Goal: Information Seeking & Learning: Learn about a topic

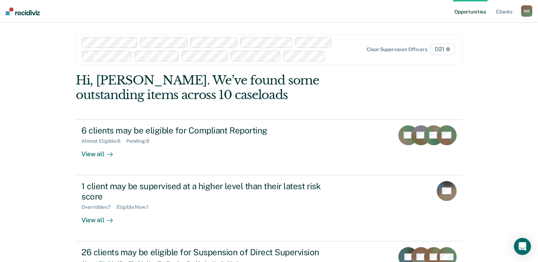
click at [26, 82] on div "Opportunities Client s [PERSON_NAME] [PERSON_NAME] Profile How it works Log Out…" at bounding box center [269, 163] width 538 height 326
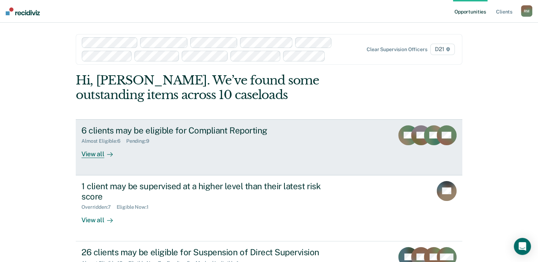
click at [198, 134] on div "6 clients may be eligible for Compliant Reporting" at bounding box center [205, 130] width 249 height 10
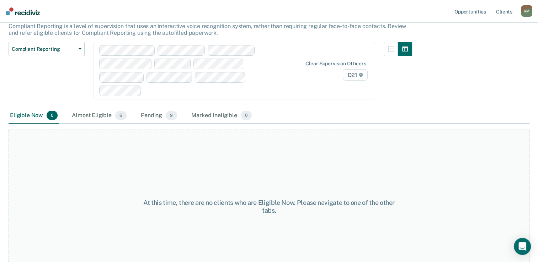
scroll to position [54, 0]
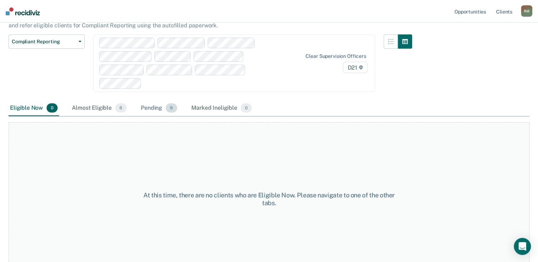
click at [152, 101] on div "Pending 9" at bounding box center [158, 109] width 39 height 16
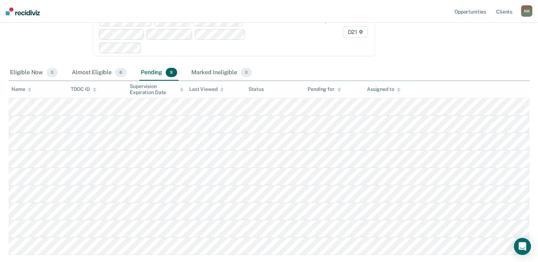
scroll to position [119, 0]
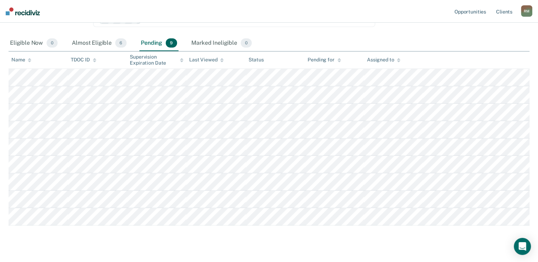
click at [160, 238] on main "Compliant Reporting Compliant Reporting is a level of supervision that uses an …" at bounding box center [269, 97] width 538 height 356
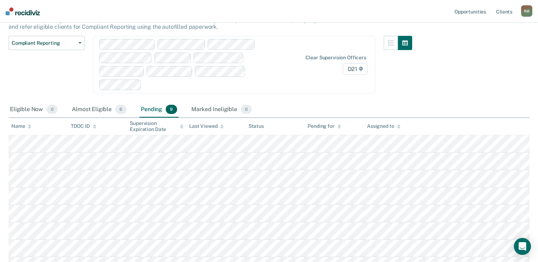
scroll to position [48, 0]
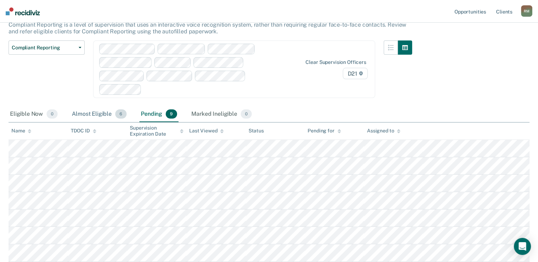
click at [93, 107] on div "Almost Eligible 6" at bounding box center [99, 115] width 58 height 16
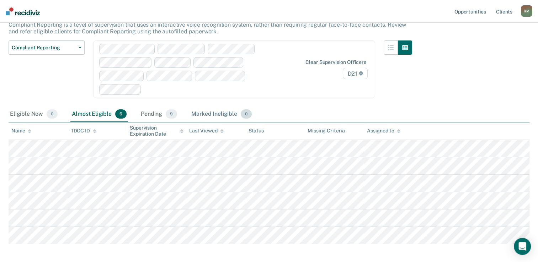
click at [222, 107] on div "Marked Ineligible 0" at bounding box center [221, 115] width 63 height 16
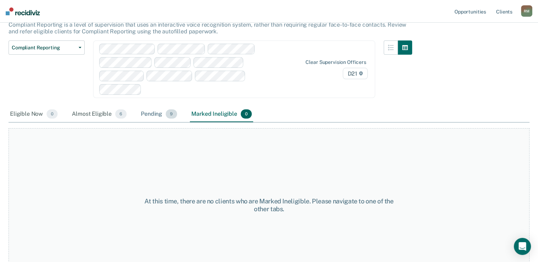
click at [155, 107] on div "Pending 9" at bounding box center [158, 115] width 39 height 16
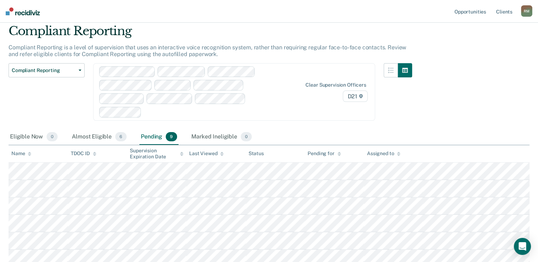
scroll to position [0, 0]
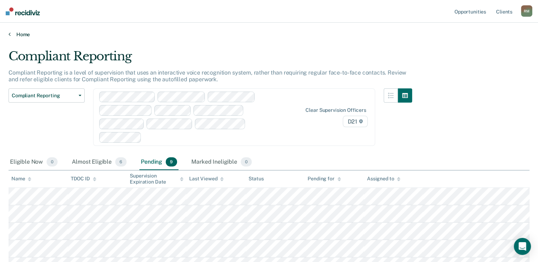
click at [21, 32] on div "Home" at bounding box center [269, 30] width 538 height 15
click at [20, 36] on link "Home" at bounding box center [269, 34] width 521 height 6
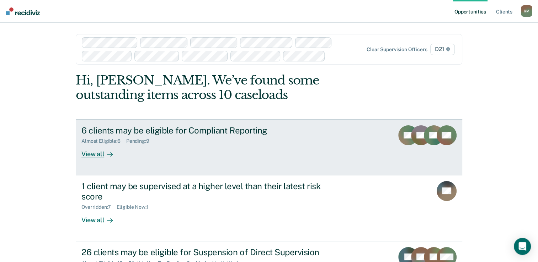
click at [222, 135] on div "6 clients may be eligible for Compliant Reporting" at bounding box center [205, 130] width 249 height 10
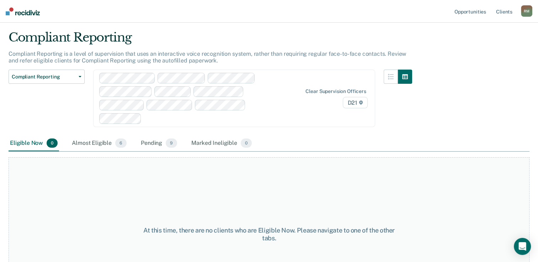
scroll to position [36, 0]
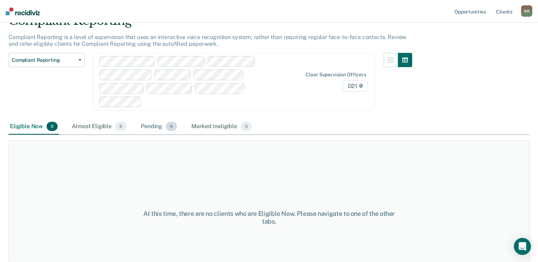
click at [148, 119] on div "Pending 9" at bounding box center [158, 127] width 39 height 16
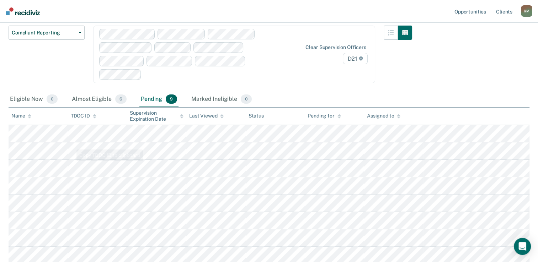
scroll to position [107, 0]
